Goal: Information Seeking & Learning: Learn about a topic

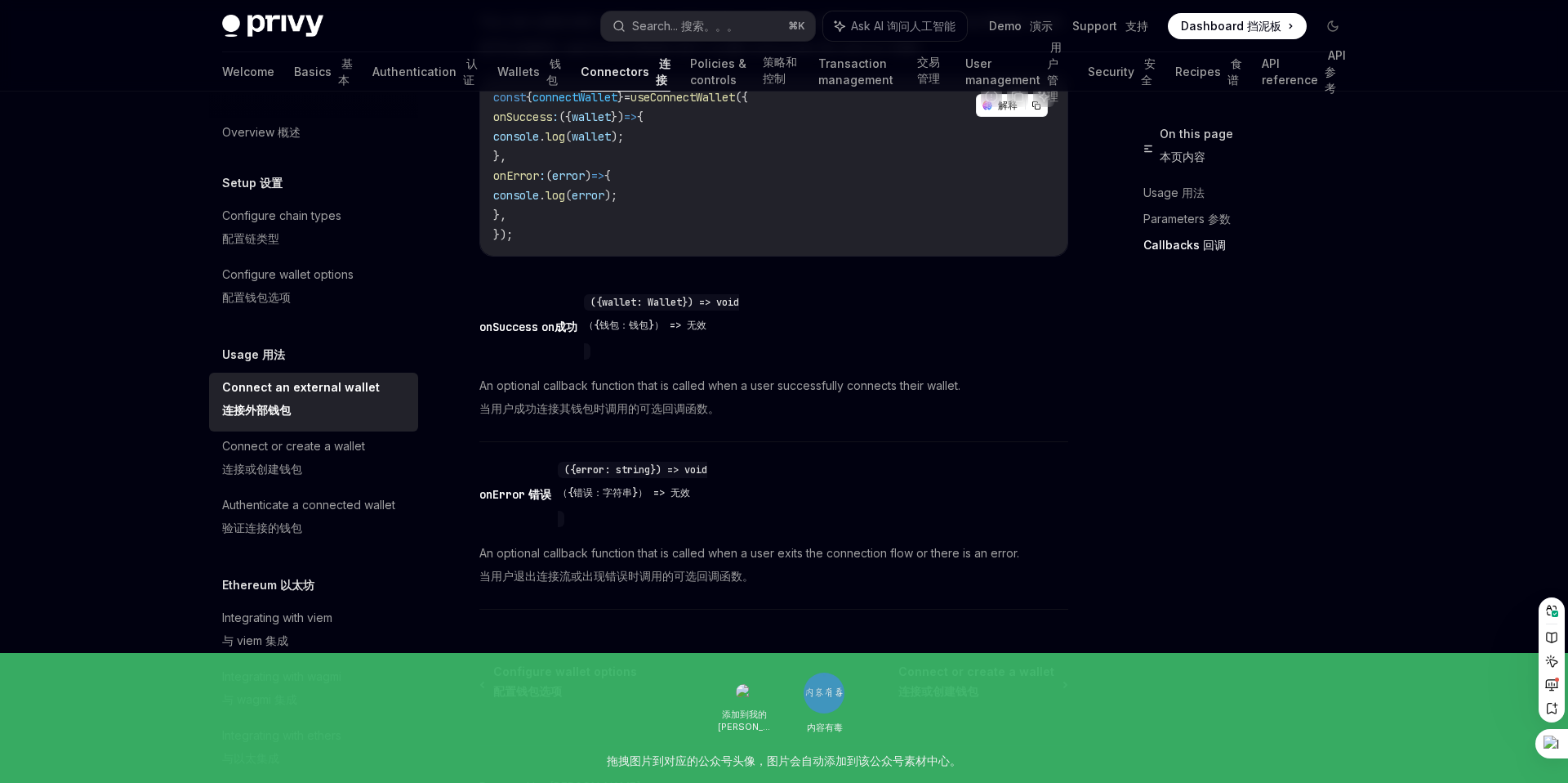
scroll to position [1498, 0]
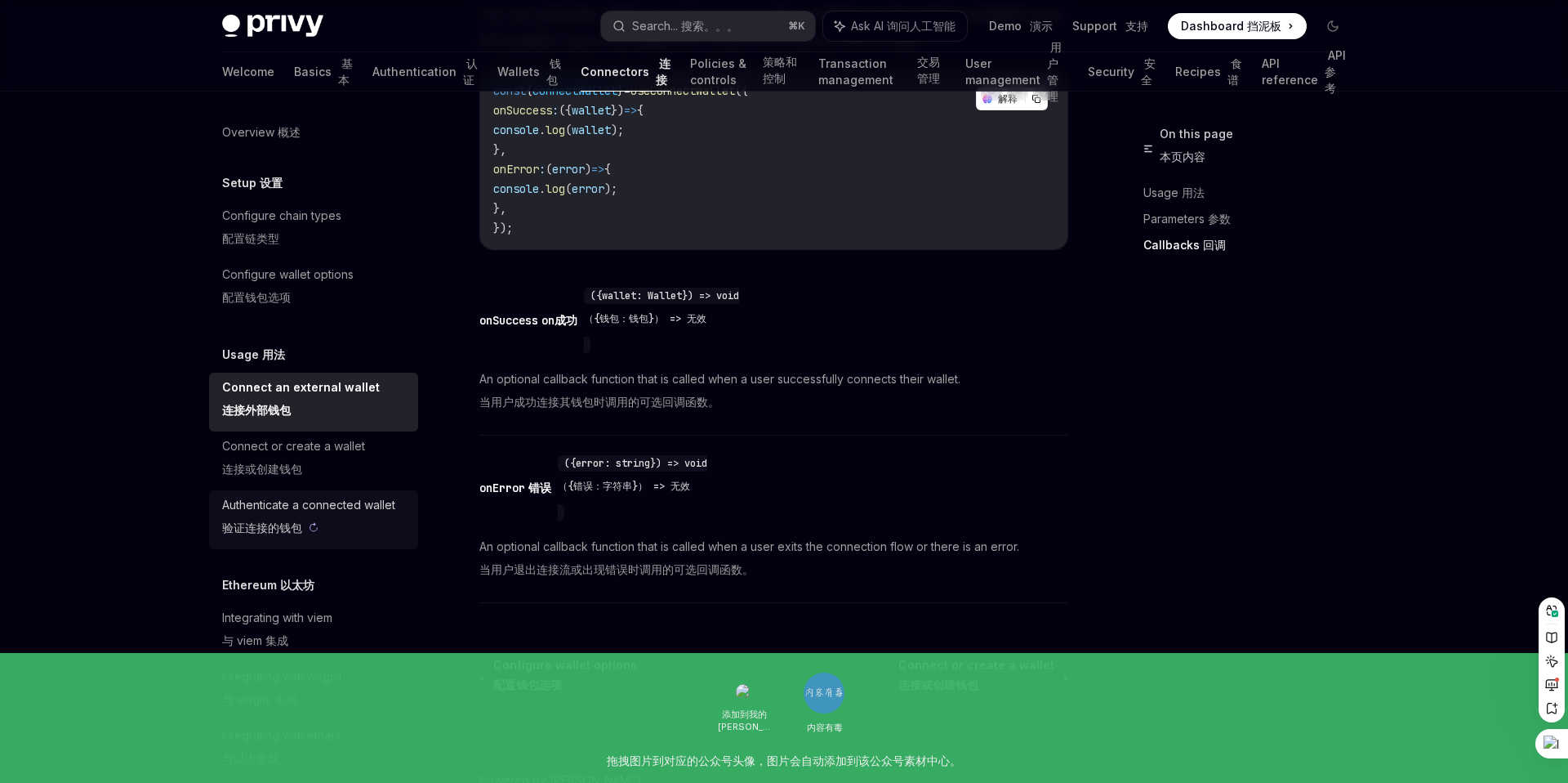
click at [301, 521] on sider-trans-text "验证连接的钱包" at bounding box center [262, 528] width 80 height 14
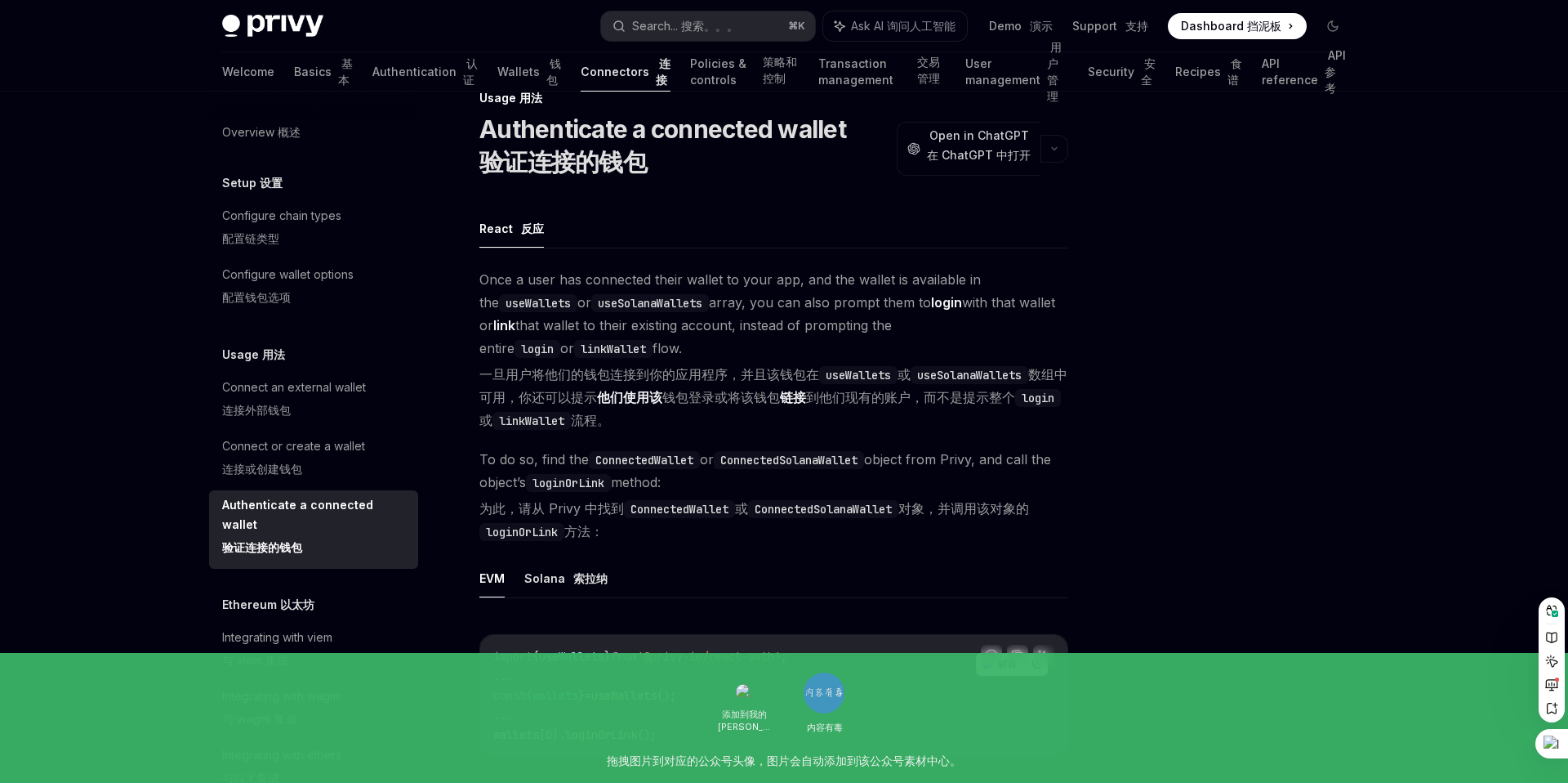
scroll to position [40, 0]
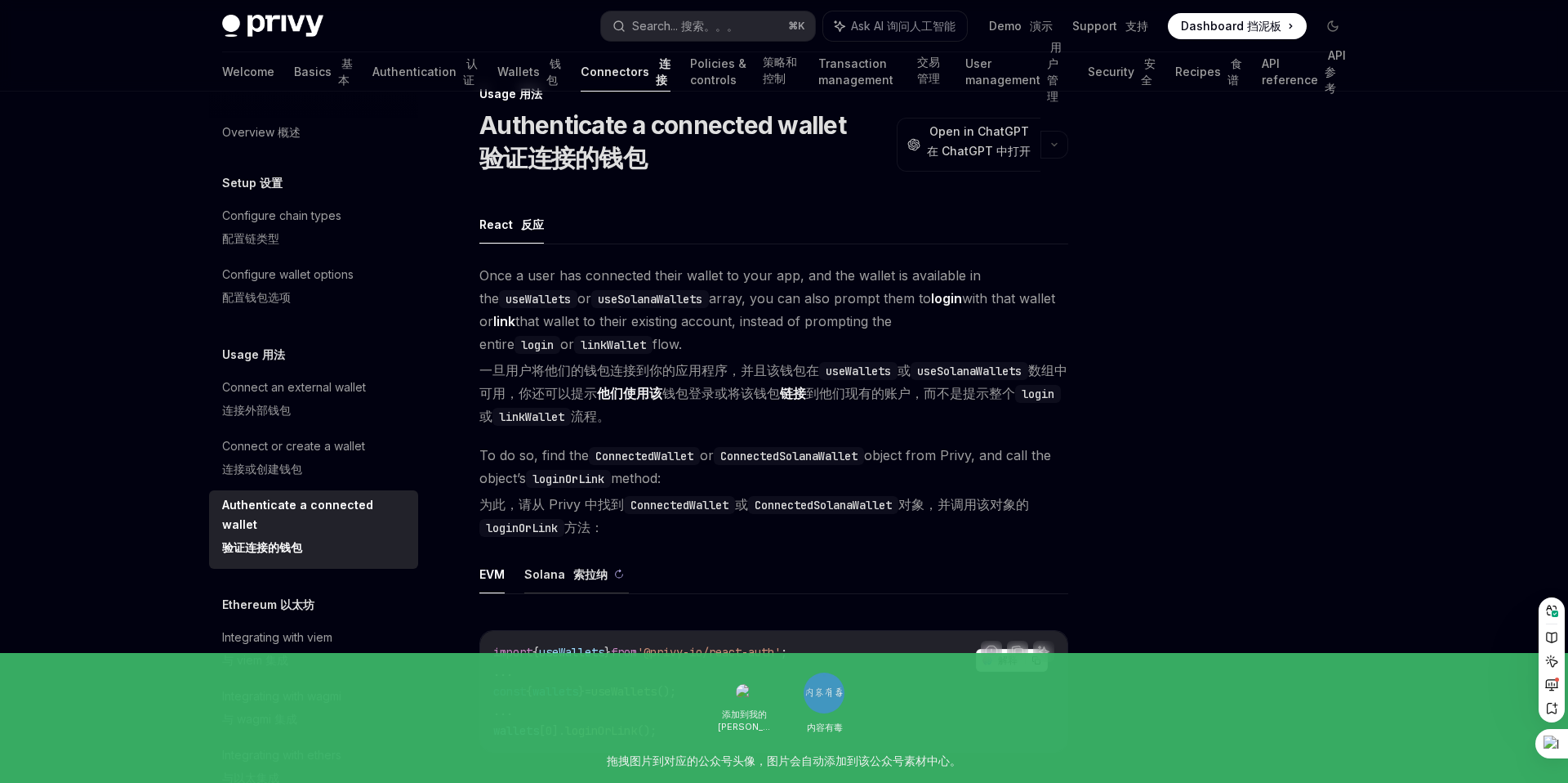
click at [578, 580] on sider-trans-text "索拉纳" at bounding box center [591, 574] width 34 height 14
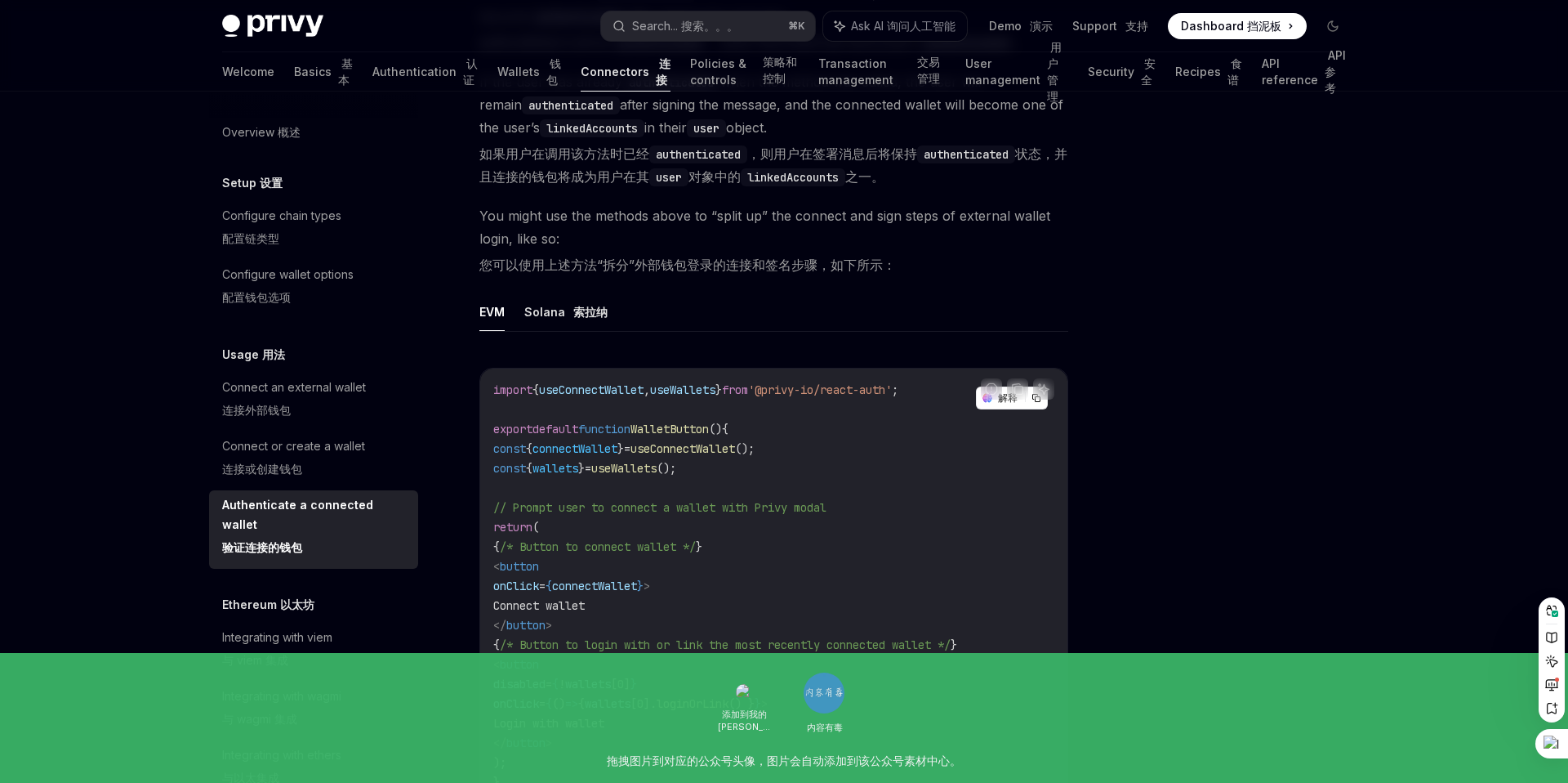
scroll to position [971, 0]
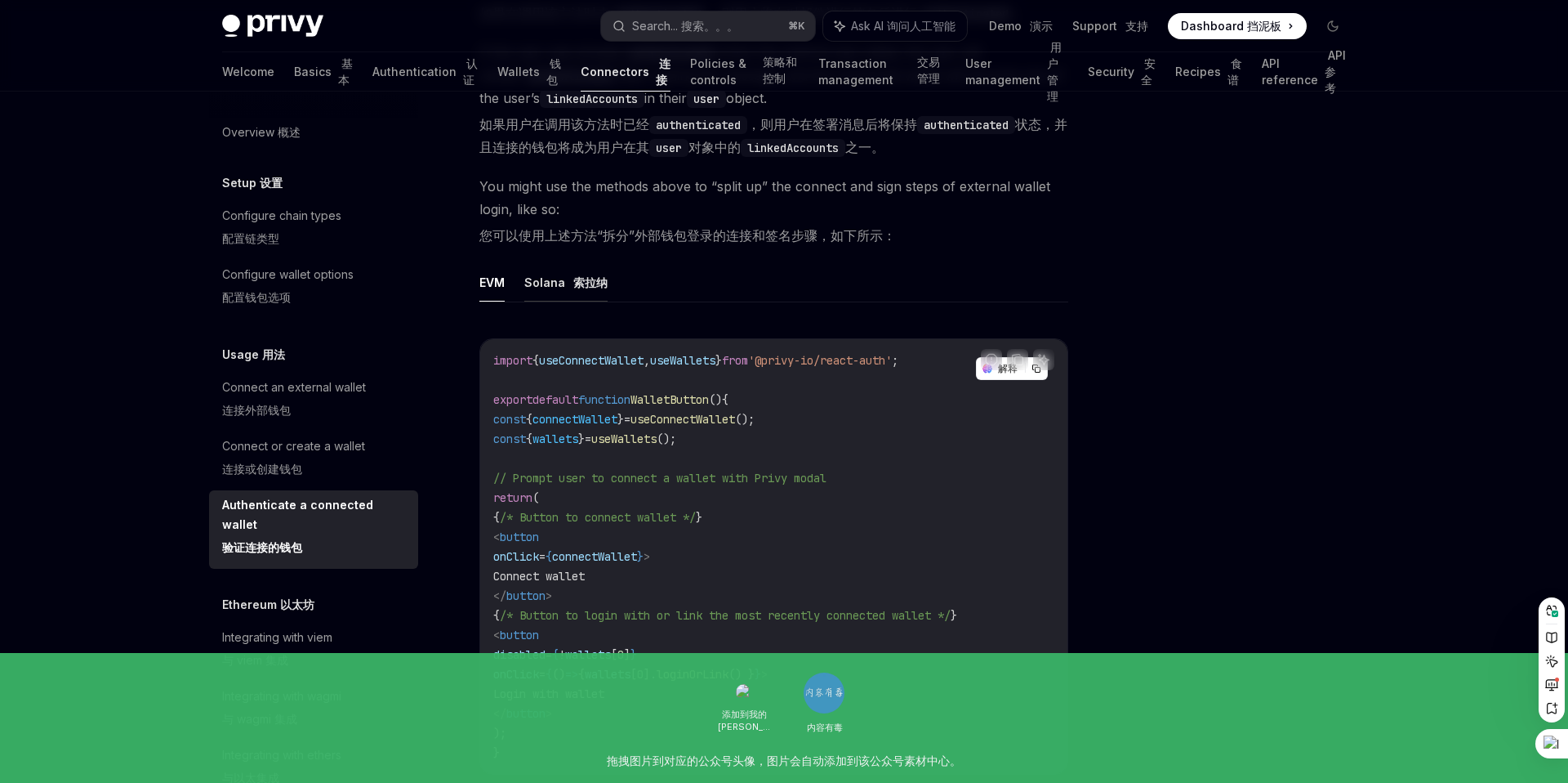
click at [548, 302] on button "Solana 索拉纳" at bounding box center [566, 282] width 83 height 38
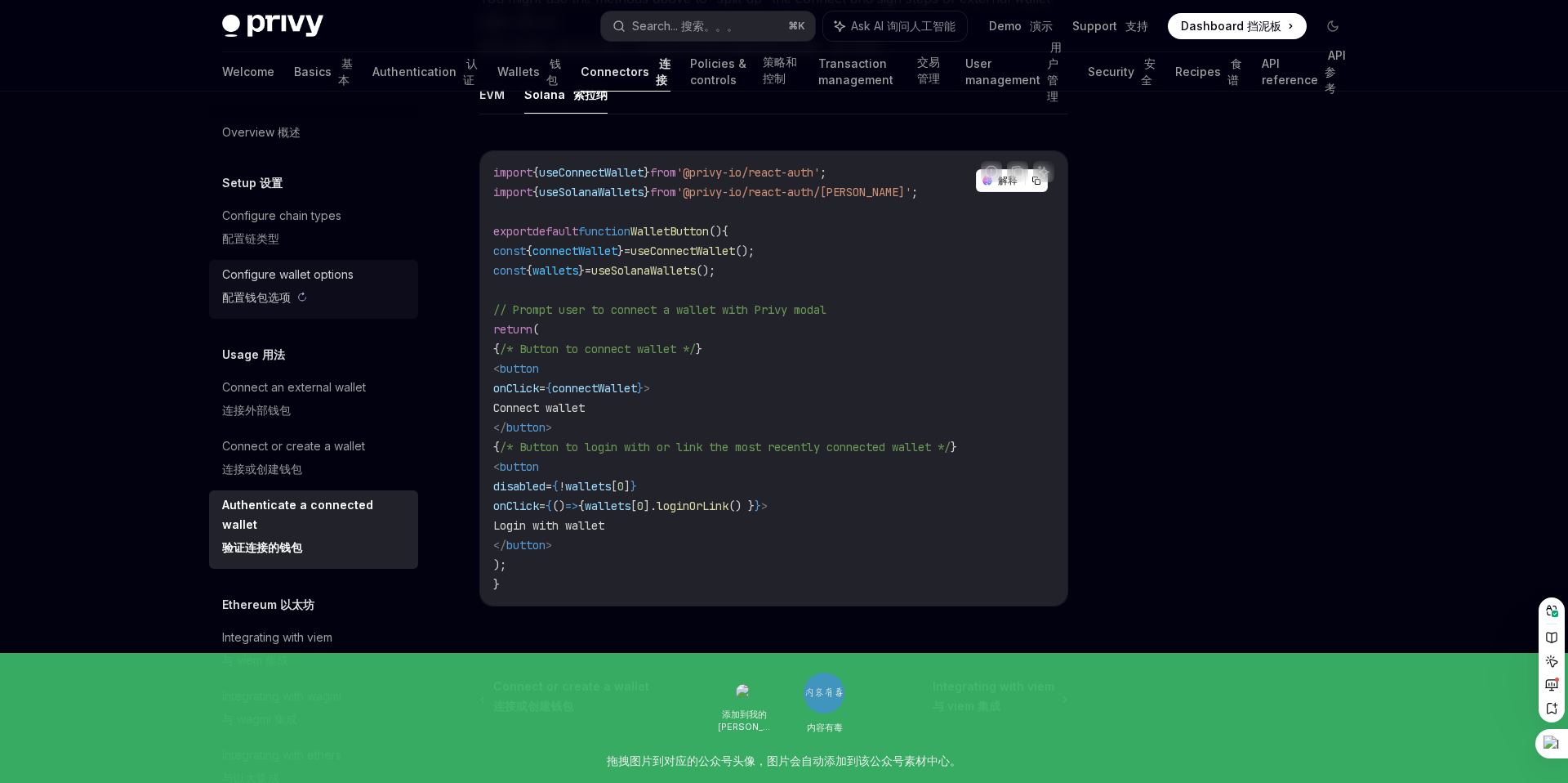
scroll to position [1134, 0]
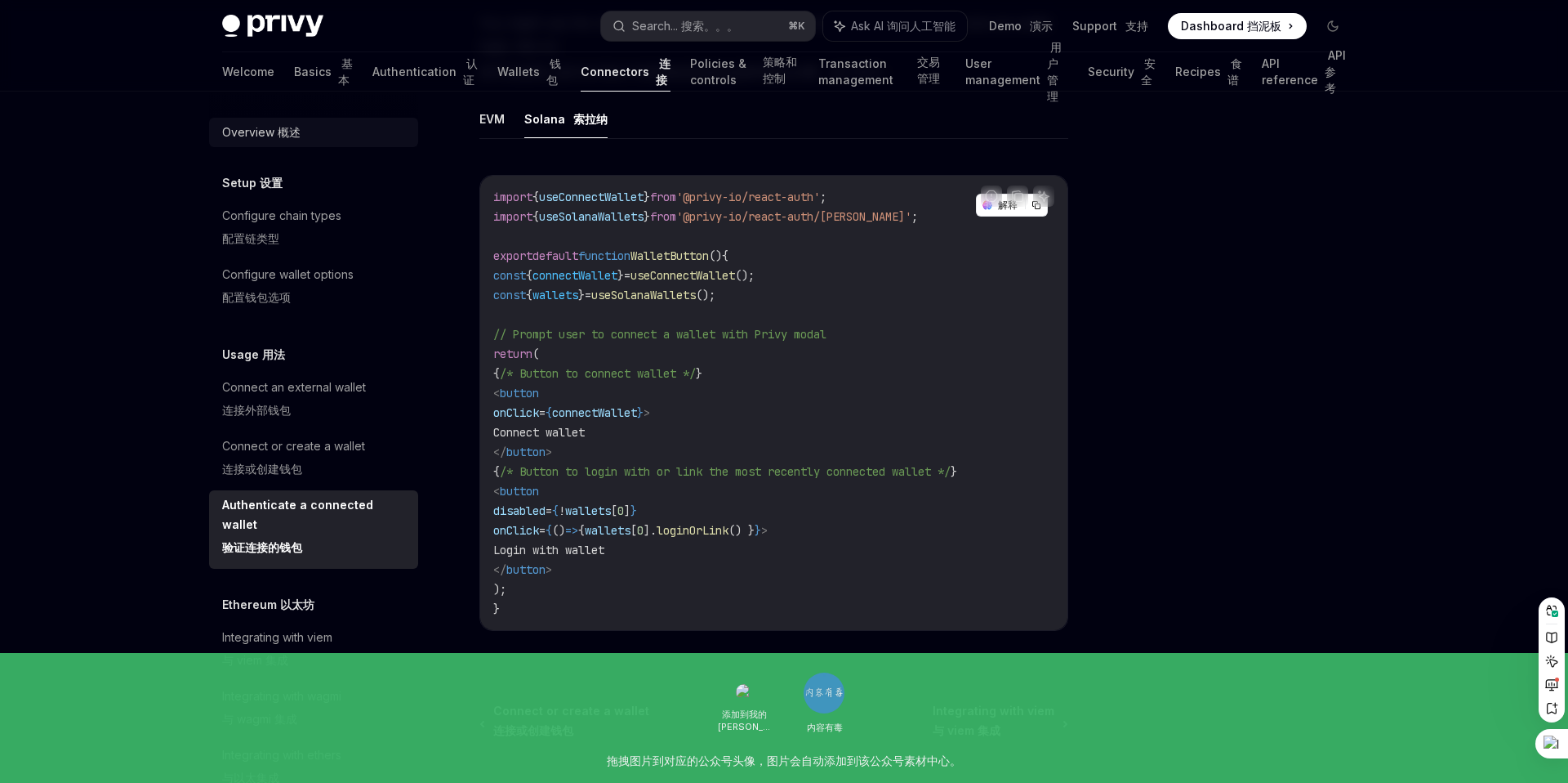
click at [242, 130] on div "Overview 概述" at bounding box center [261, 133] width 78 height 20
type textarea "*"
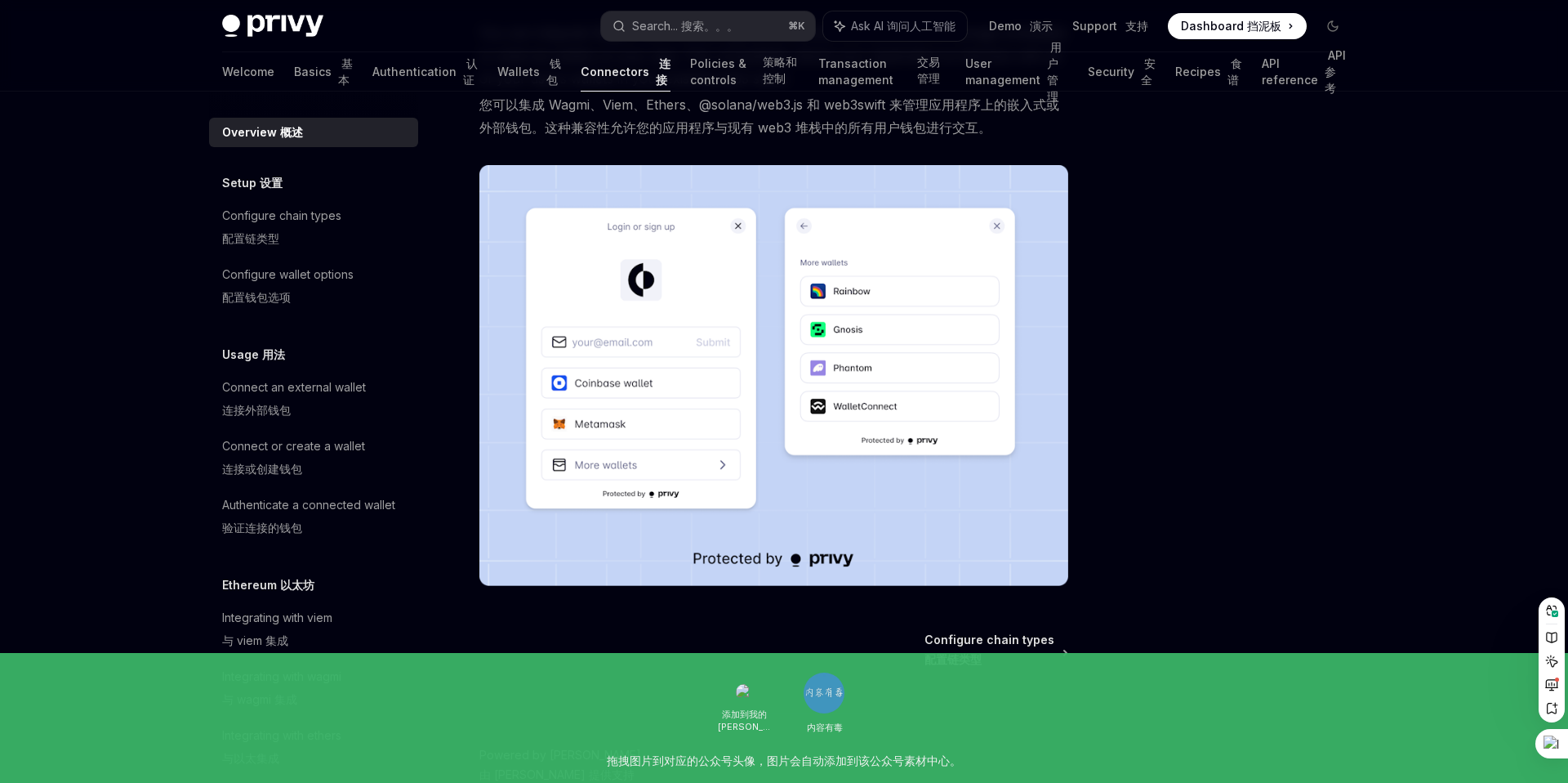
scroll to position [463, 0]
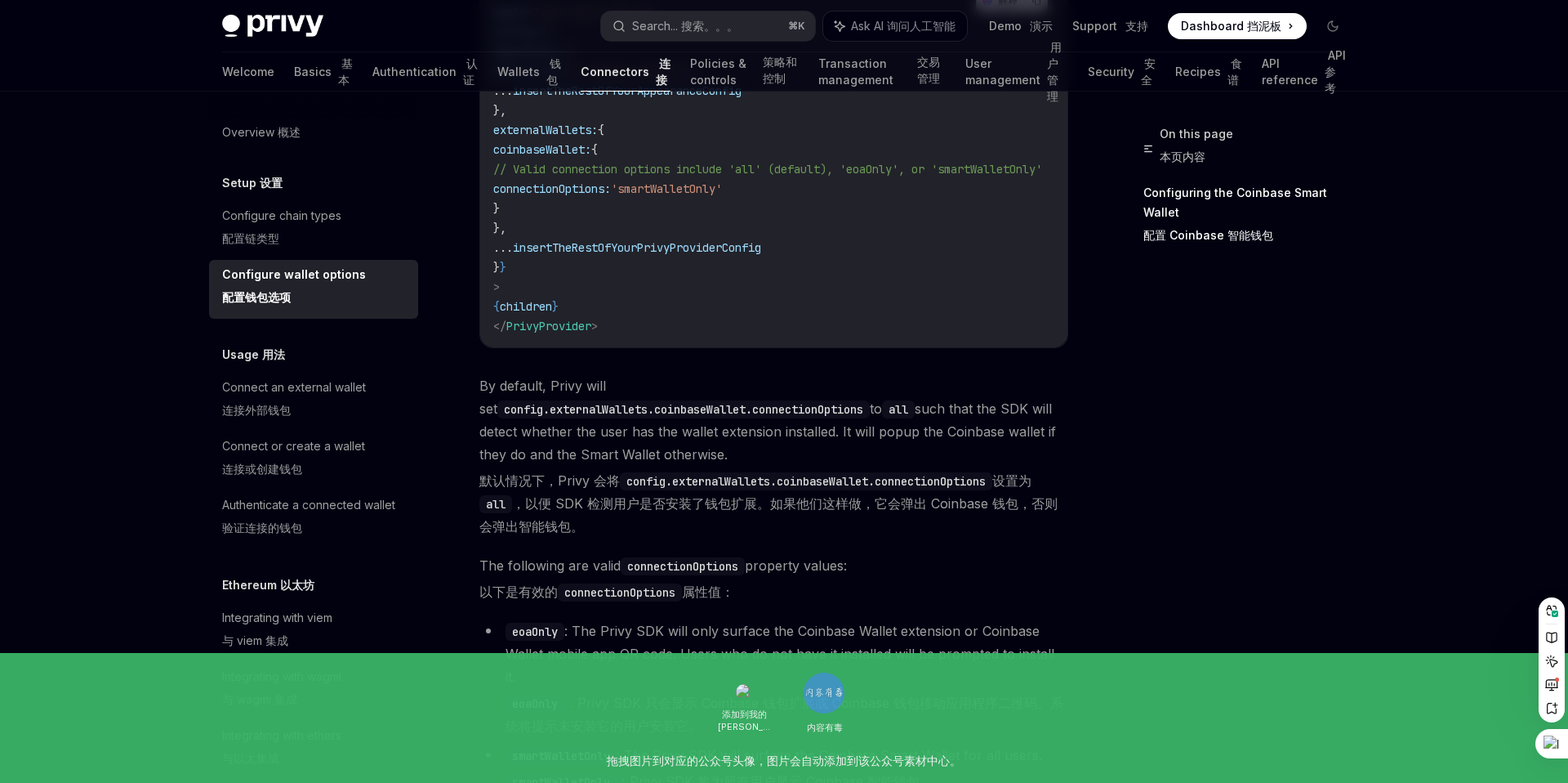
scroll to position [2691, 0]
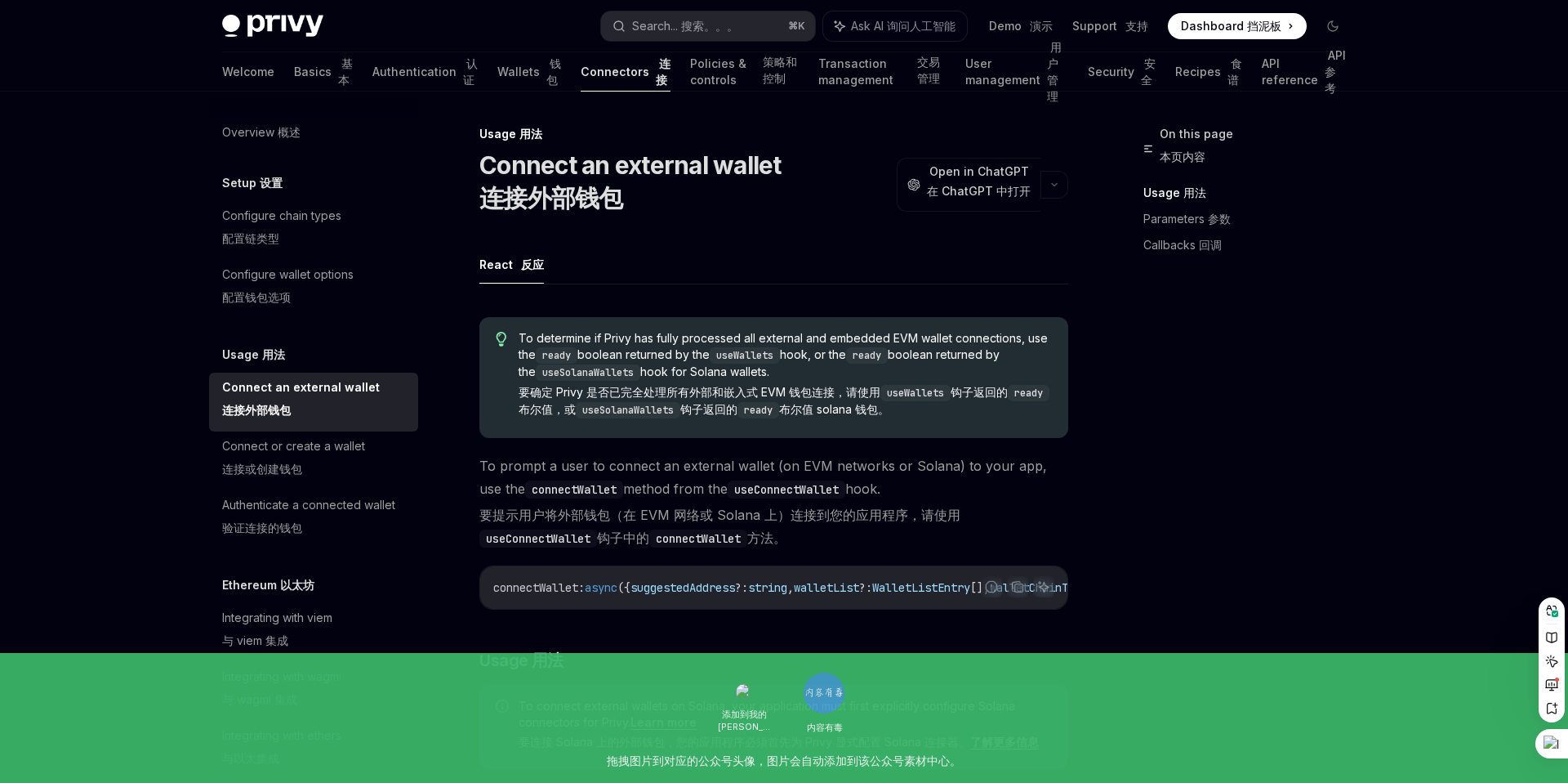
click at [745, 165] on h1 "Connect an external wallet 连接外部钱包" at bounding box center [631, 184] width 302 height 69
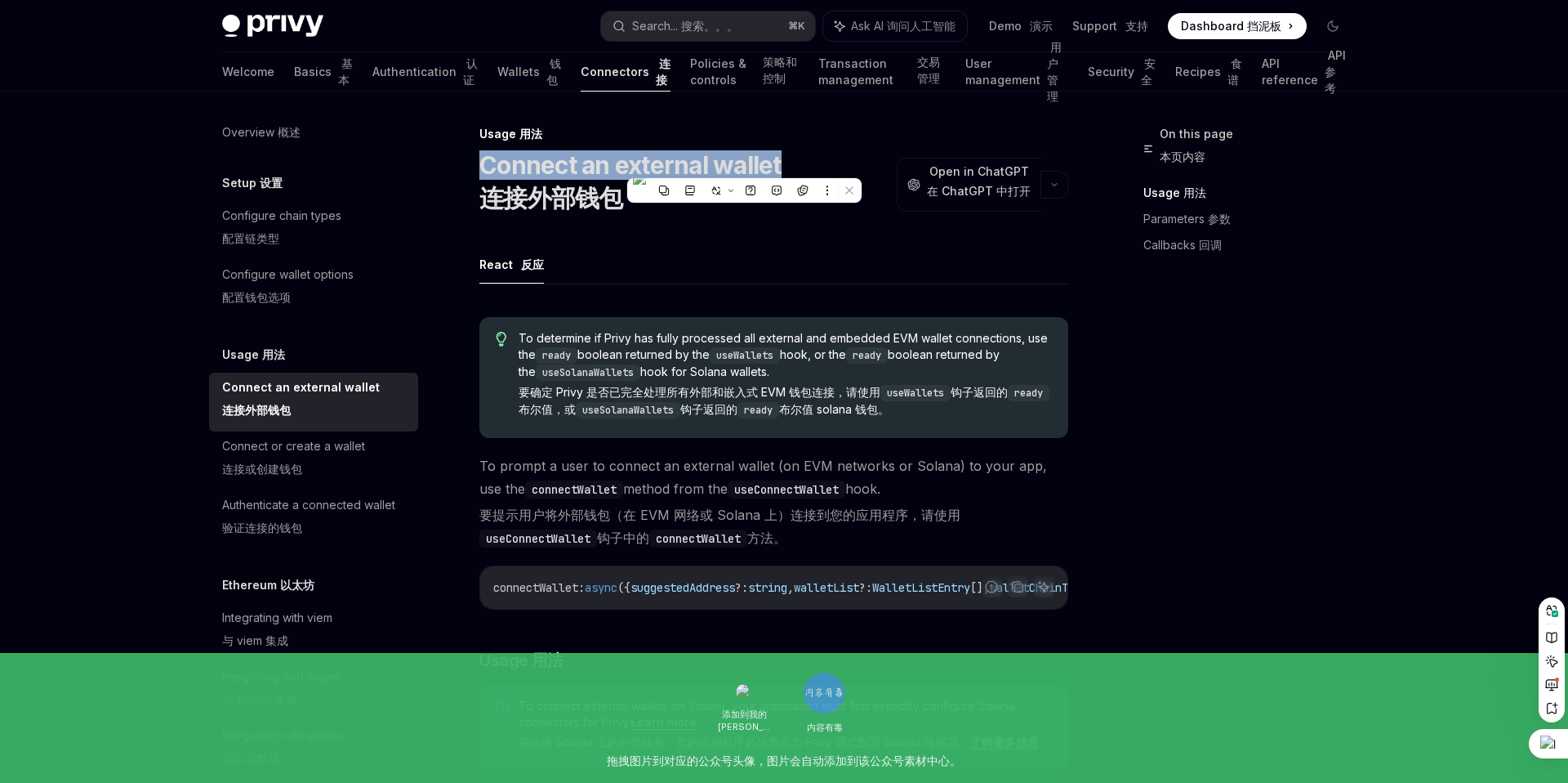
click at [745, 165] on h1 "Connect an external wallet 连接外部钱包" at bounding box center [631, 184] width 302 height 69
copy h1 "Connect an external wallet"
type textarea "*"
